Goal: Task Accomplishment & Management: Complete application form

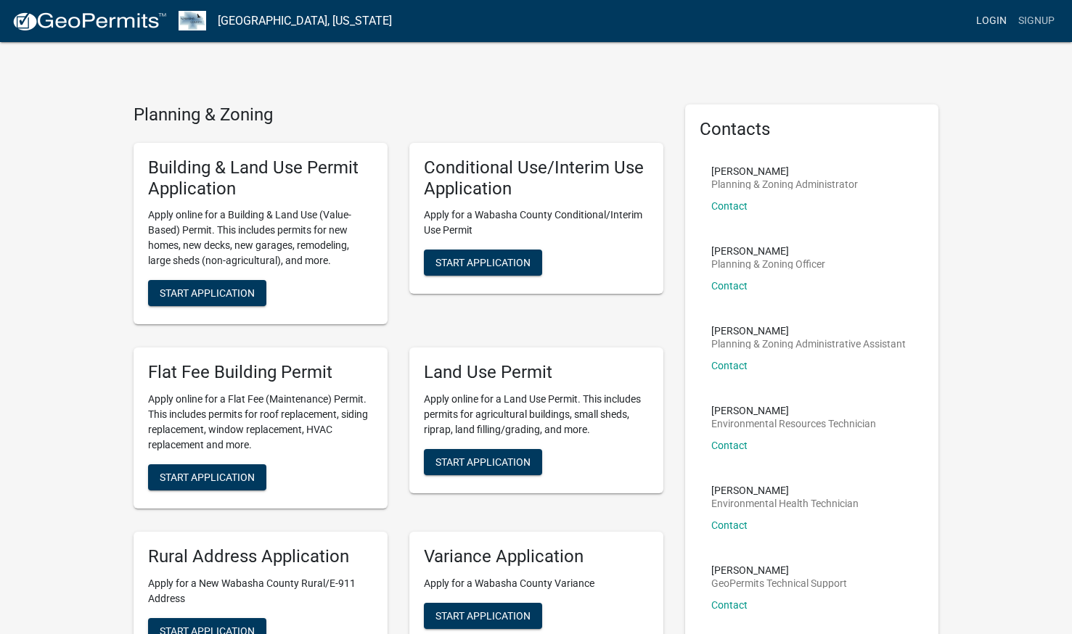
click at [994, 18] on link "Login" at bounding box center [991, 21] width 42 height 28
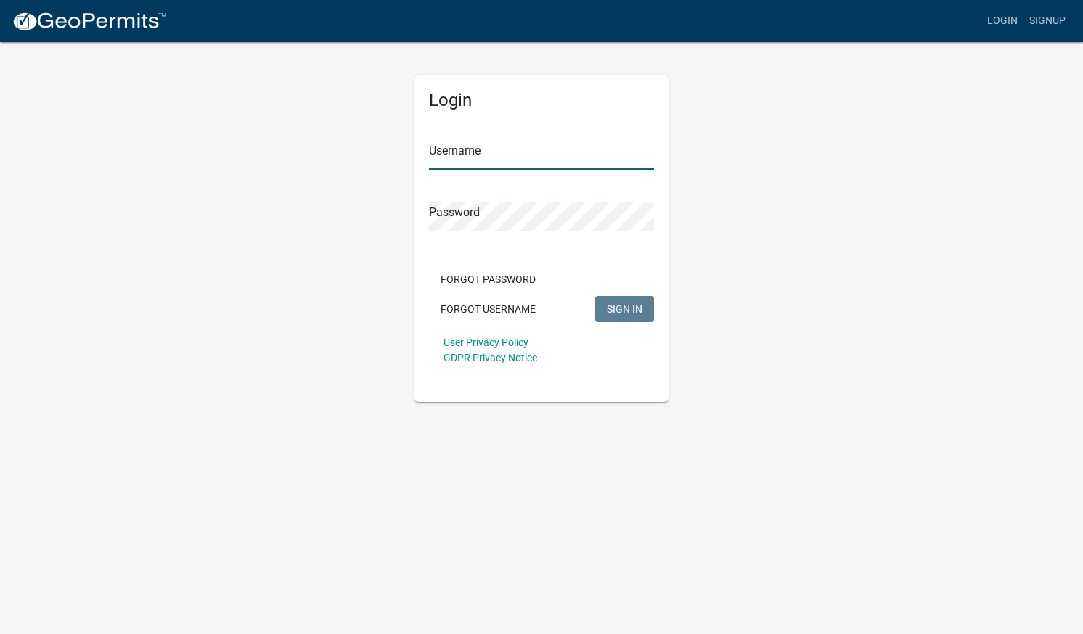
type input "ppc23"
click at [624, 312] on span "SIGN IN" at bounding box center [625, 309] width 36 height 12
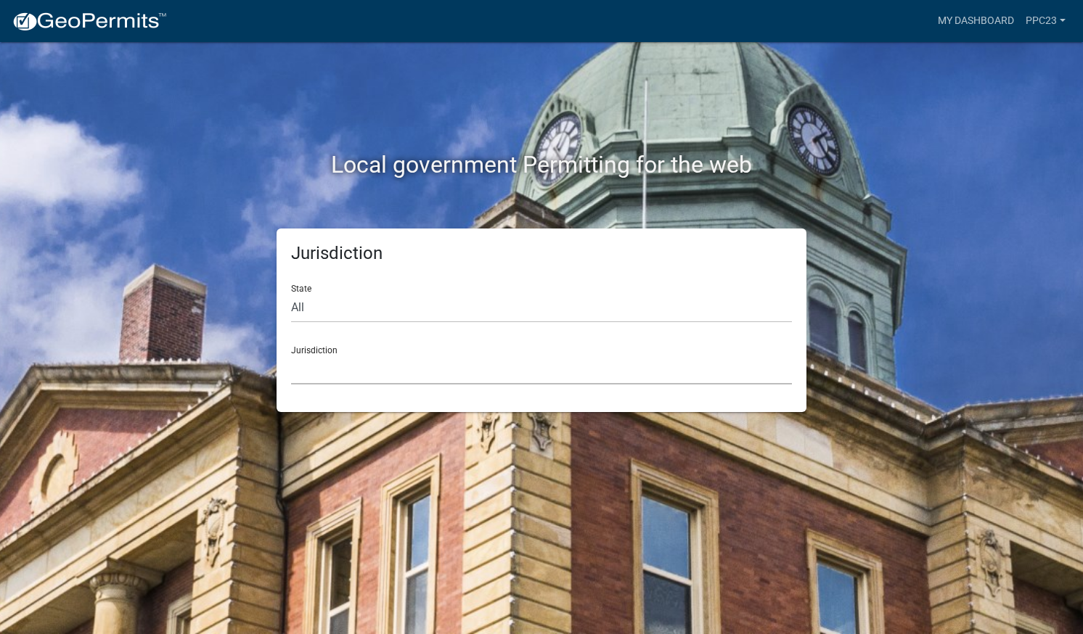
click at [521, 371] on select "[GEOGRAPHIC_DATA], [US_STATE] [GEOGRAPHIC_DATA], [US_STATE][PERSON_NAME][GEOGRA…" at bounding box center [541, 370] width 501 height 30
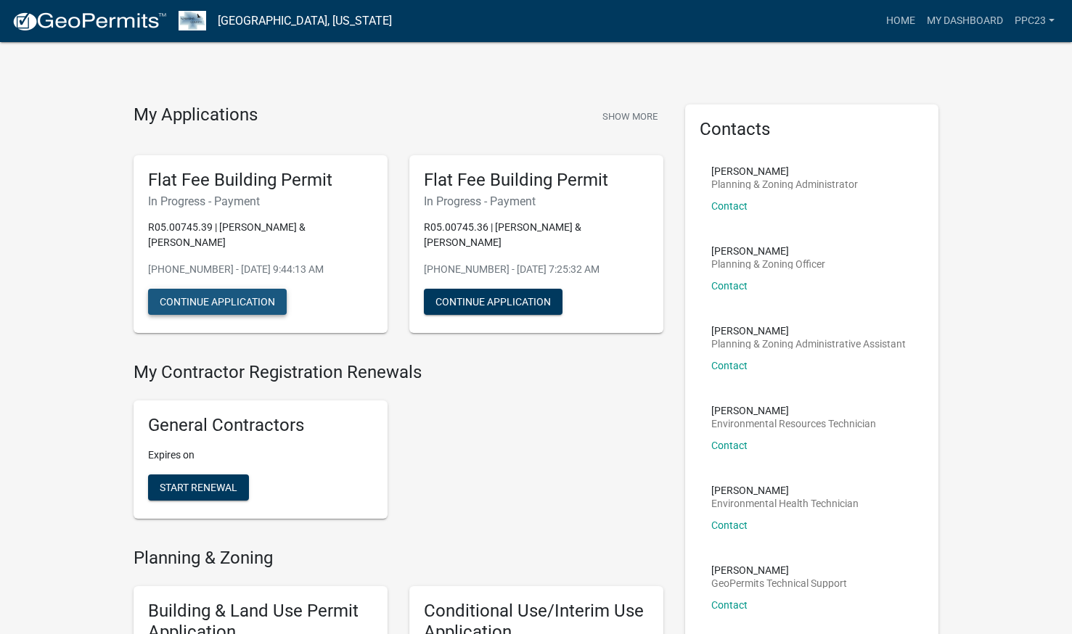
click at [210, 293] on button "Continue Application" at bounding box center [217, 302] width 139 height 26
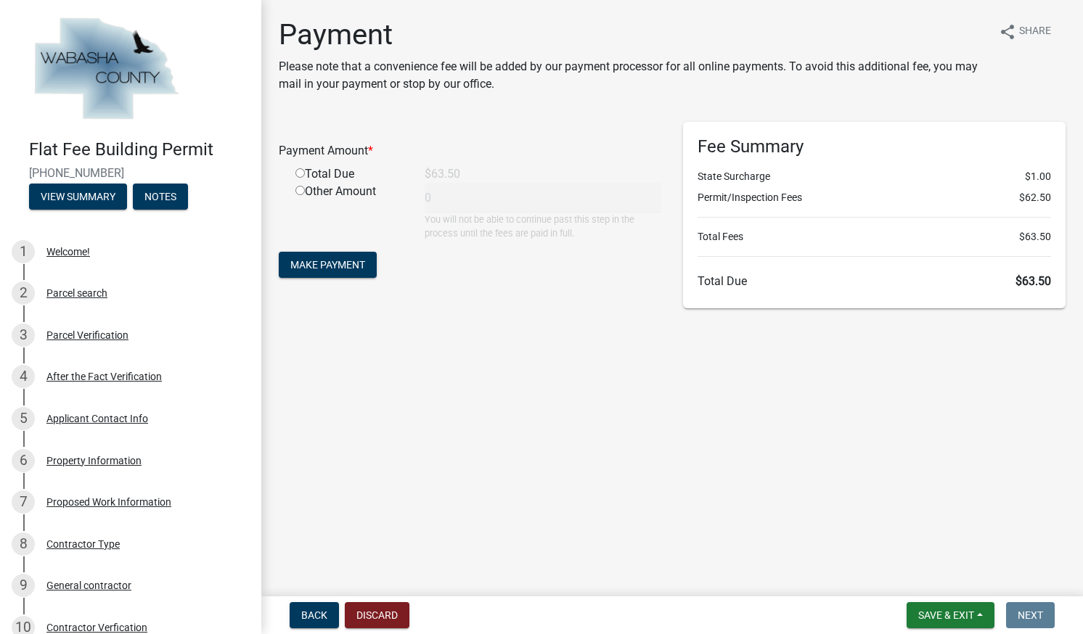
click at [298, 176] on input "radio" at bounding box center [299, 172] width 9 height 9
radio input "true"
type input "63.5"
click at [311, 268] on span "Make Payment" at bounding box center [327, 265] width 75 height 12
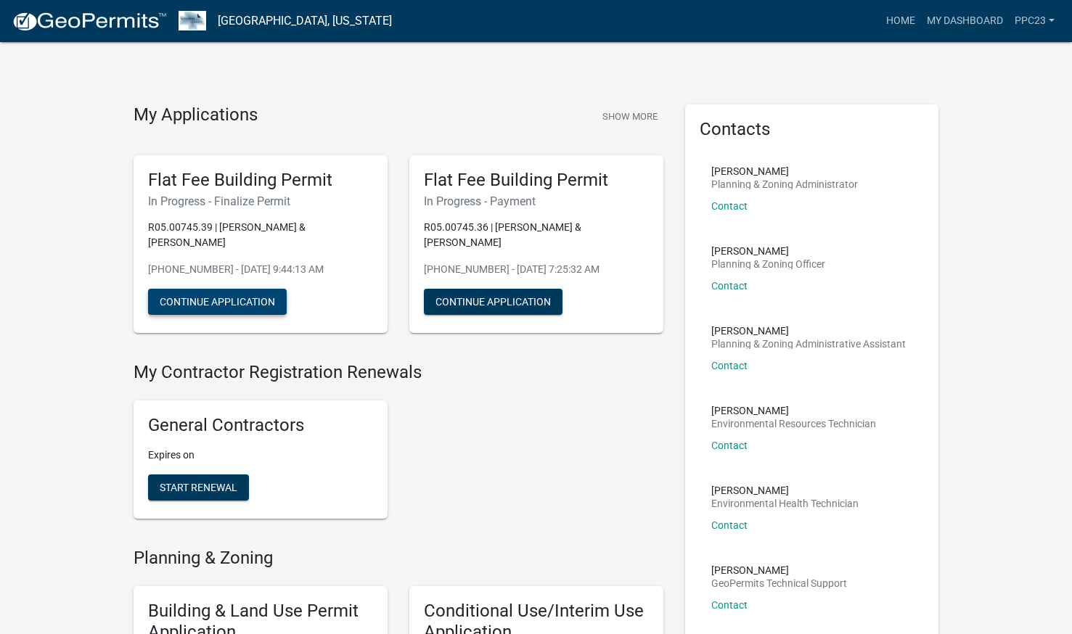
click at [249, 291] on button "Continue Application" at bounding box center [217, 302] width 139 height 26
click at [485, 296] on button "Continue Application" at bounding box center [493, 302] width 139 height 26
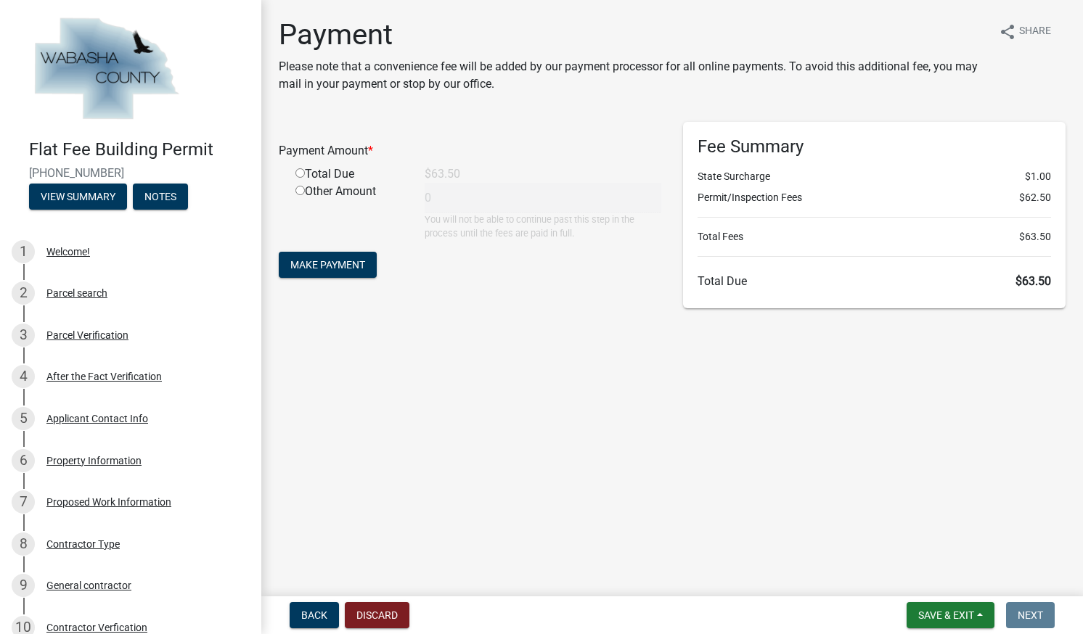
click at [300, 176] on input "radio" at bounding box center [299, 172] width 9 height 9
radio input "true"
type input "63.5"
click at [326, 271] on button "Make Payment" at bounding box center [328, 265] width 98 height 26
